Goal: Navigation & Orientation: Find specific page/section

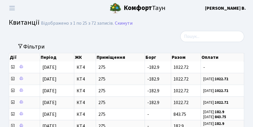
select select "25"
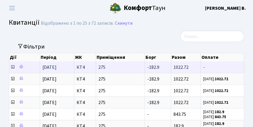
click at [13, 68] on icon at bounding box center [12, 67] width 5 height 5
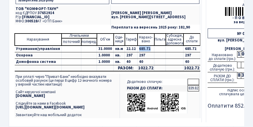
drag, startPoint x: 135, startPoint y: 49, endPoint x: 148, endPoint y: 49, distance: 12.7
click at [148, 49] on td "685.72" at bounding box center [146, 49] width 17 height 7
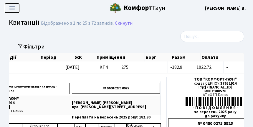
click at [15, 6] on span "Переключити навігацію" at bounding box center [12, 8] width 9 height 7
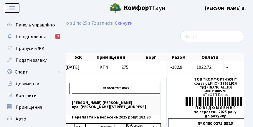
scroll to position [0, 39]
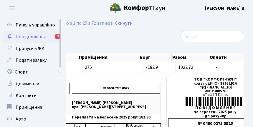
click at [33, 36] on span "Повідомлення" at bounding box center [31, 37] width 30 height 6
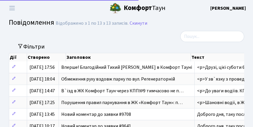
select select "25"
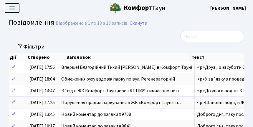
click at [12, 7] on span "Переключити навігацію" at bounding box center [12, 8] width 9 height 7
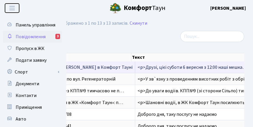
scroll to position [0, 44]
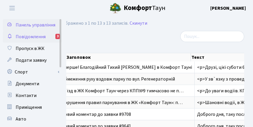
click at [37, 27] on span "Панель управління" at bounding box center [36, 25] width 40 height 6
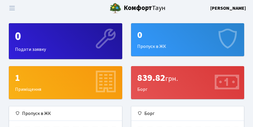
click at [151, 93] on div "839.82 грн. Борг" at bounding box center [187, 83] width 113 height 32
click at [12, 7] on span "Переключити навігацію" at bounding box center [12, 8] width 9 height 7
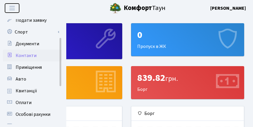
scroll to position [45, 0]
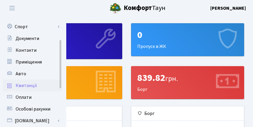
click at [25, 85] on span "Квитанції" at bounding box center [26, 85] width 21 height 6
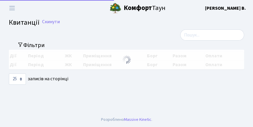
select select "25"
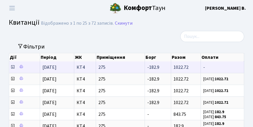
click at [13, 67] on icon at bounding box center [12, 67] width 5 height 5
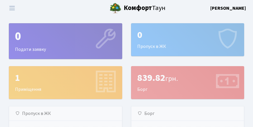
scroll to position [85, 112]
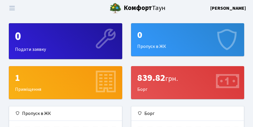
click at [154, 44] on div "0 Пропуск в ЖК" at bounding box center [187, 40] width 113 height 32
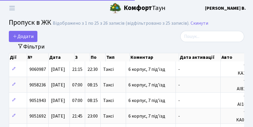
select select "25"
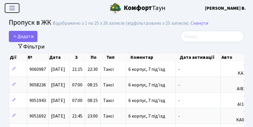
click at [13, 7] on span "Переключити навігацію" at bounding box center [12, 8] width 9 height 7
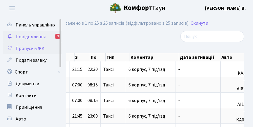
click at [26, 36] on span "Повідомлення" at bounding box center [31, 37] width 30 height 6
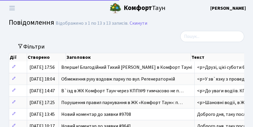
select select "25"
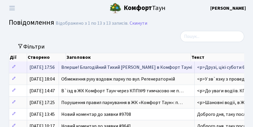
click at [71, 70] on span "Вперше! Благодійний Тихий [PERSON_NAME] в Комфорт Тауні" at bounding box center [126, 67] width 131 height 6
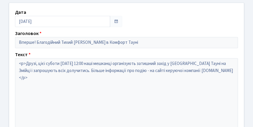
scroll to position [30, 0]
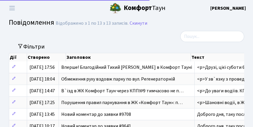
select select "25"
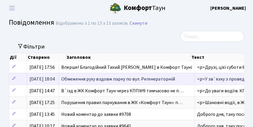
click at [59, 77] on td "05.08.2025, 18:04" at bounding box center [43, 79] width 32 height 12
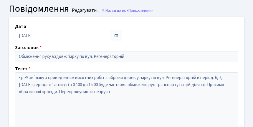
scroll to position [16, 0]
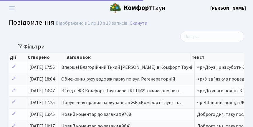
select select "25"
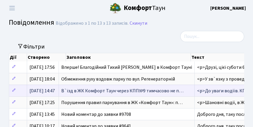
click at [75, 91] on span "В`їзд в ЖК Комфорт Таун через КПП№9 тимчасово не п…" at bounding box center [122, 91] width 122 height 6
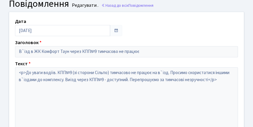
scroll to position [22, 0]
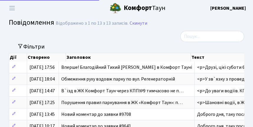
select select "25"
click at [11, 6] on span "Переключити навігацію" at bounding box center [12, 8] width 9 height 7
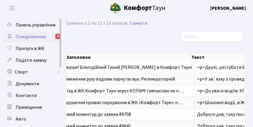
click at [29, 32] on link "Повідомлення 3" at bounding box center [32, 37] width 59 height 12
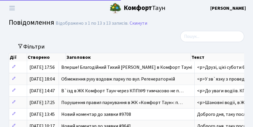
select select "25"
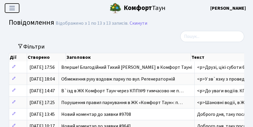
click at [14, 5] on span "Переключити навігацію" at bounding box center [12, 8] width 9 height 7
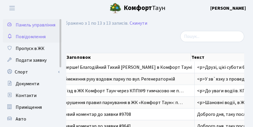
click at [29, 25] on span "Панель управління" at bounding box center [36, 25] width 40 height 6
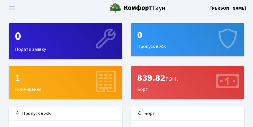
scroll to position [85, 112]
